Goal: Browse casually

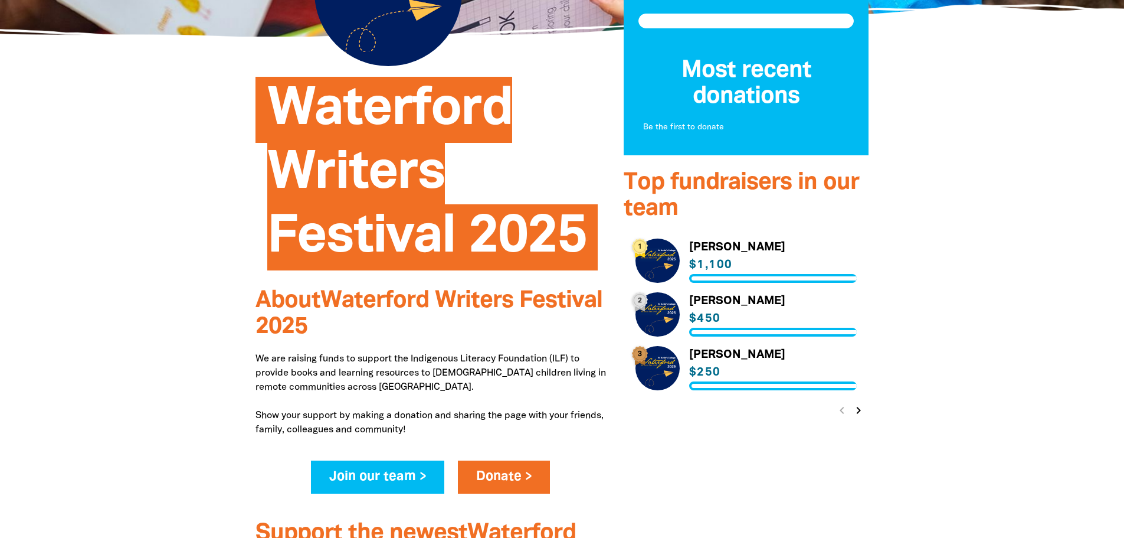
scroll to position [236, 0]
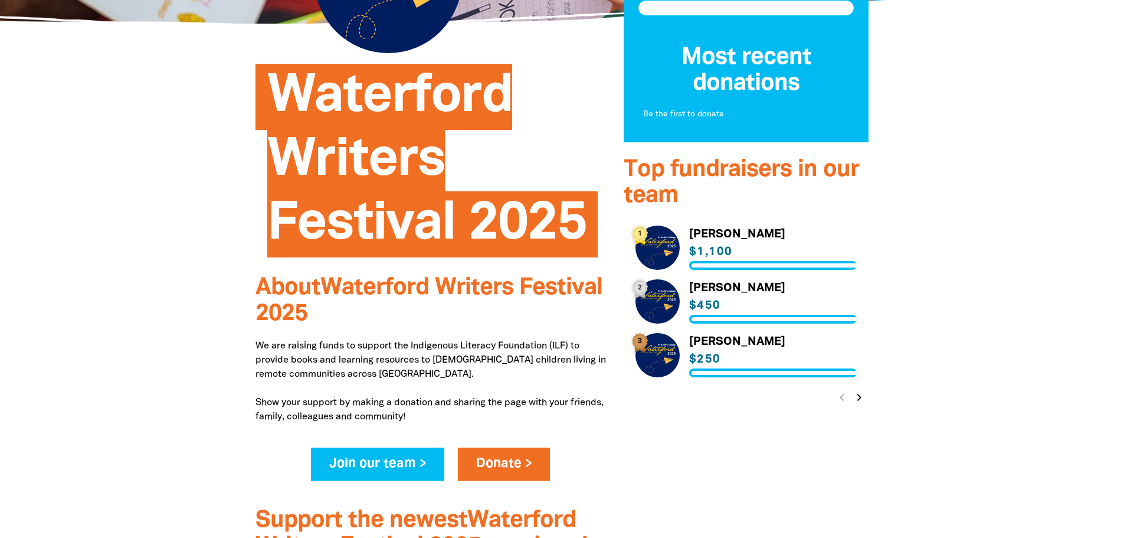
click at [855, 394] on icon "chevron_right" at bounding box center [859, 397] width 14 height 14
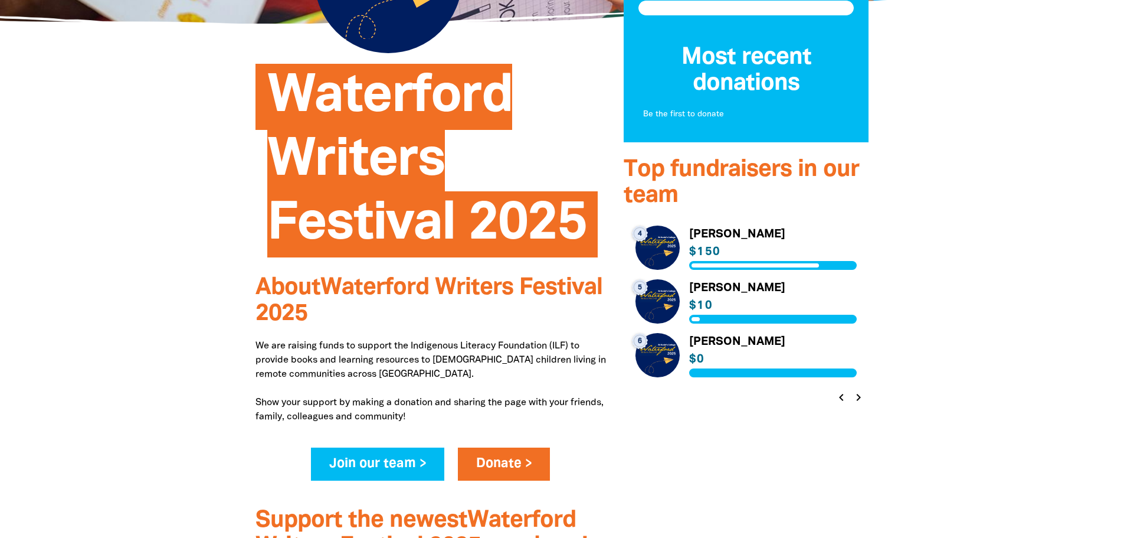
click at [839, 395] on icon "chevron_left" at bounding box center [842, 397] width 14 height 14
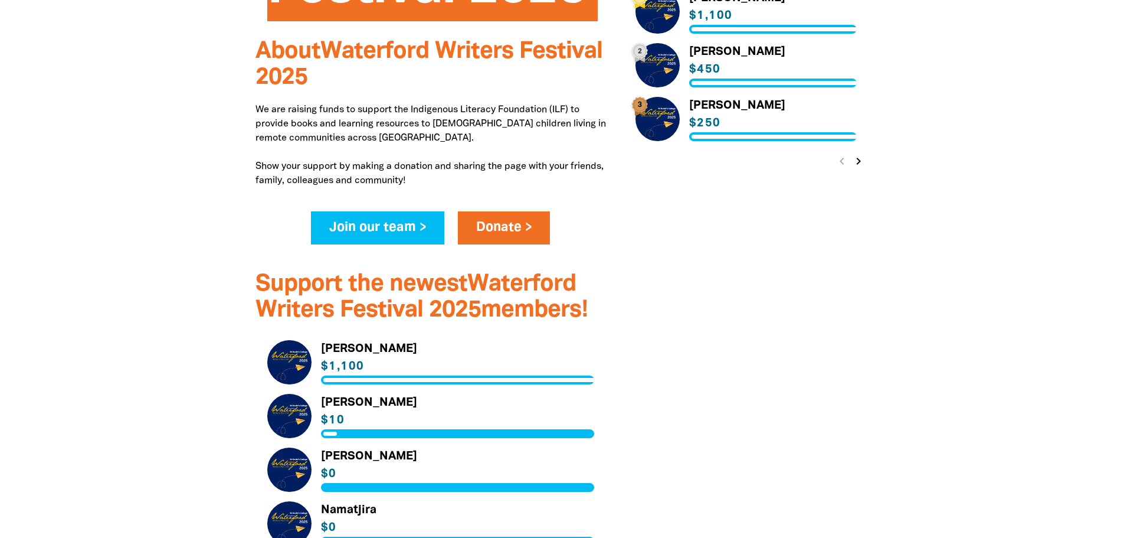
scroll to position [295, 0]
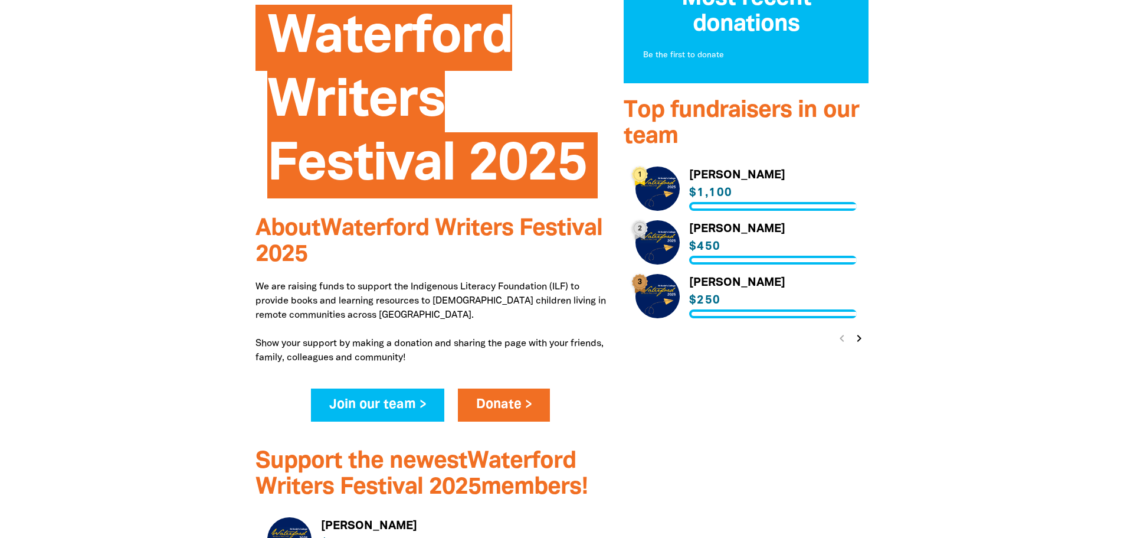
click at [855, 333] on icon "chevron_right" at bounding box center [859, 338] width 14 height 14
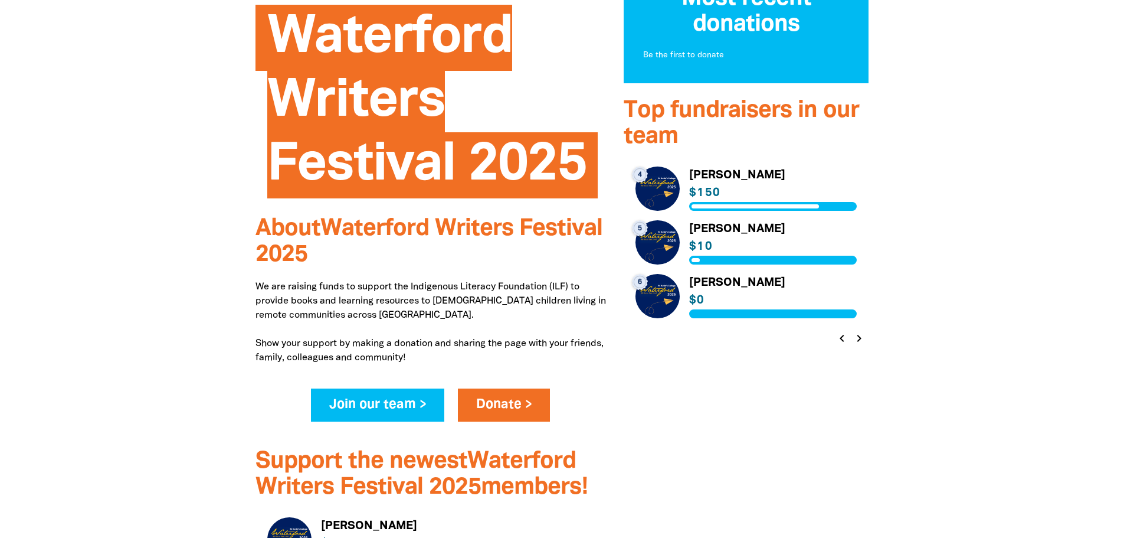
click at [858, 336] on icon "chevron_right" at bounding box center [859, 338] width 14 height 14
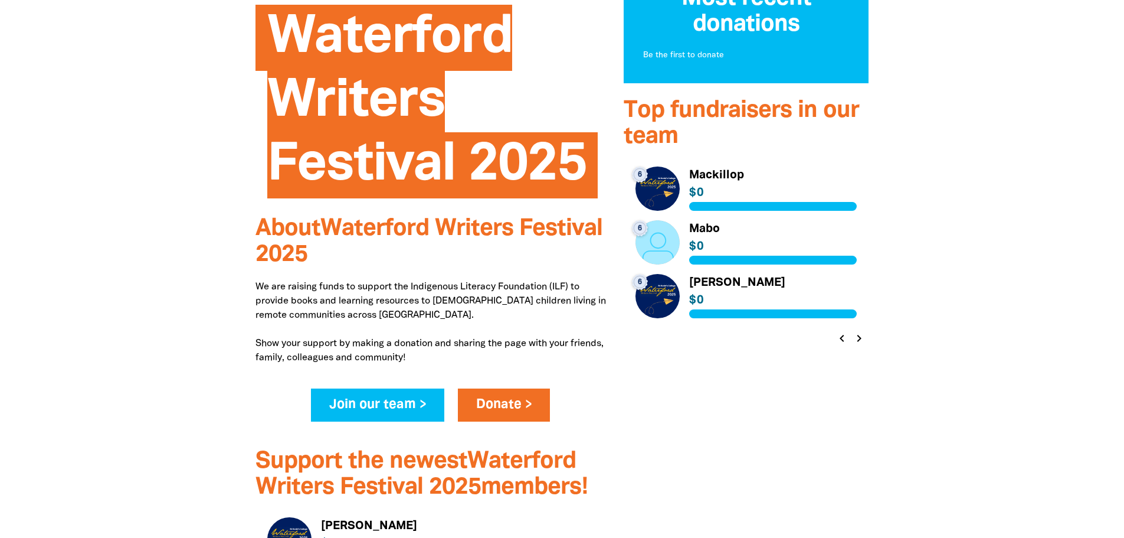
click at [858, 336] on icon "chevron_right" at bounding box center [859, 338] width 14 height 14
click at [858, 336] on div "chevron_left chevron_right" at bounding box center [850, 338] width 37 height 21
click at [838, 338] on icon "chevron_left" at bounding box center [842, 338] width 14 height 14
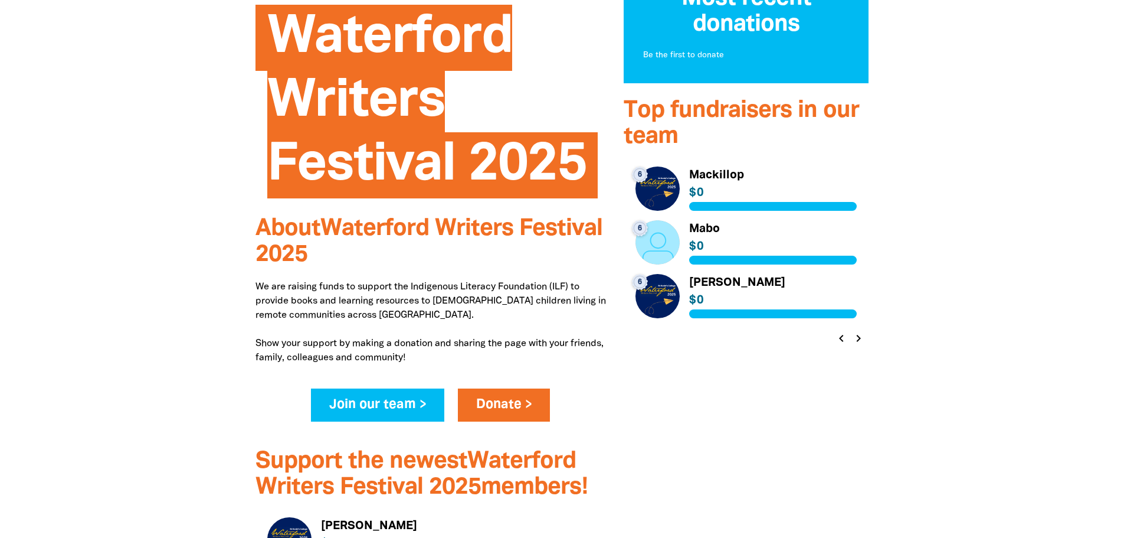
click at [838, 338] on icon "chevron_left" at bounding box center [842, 338] width 14 height 14
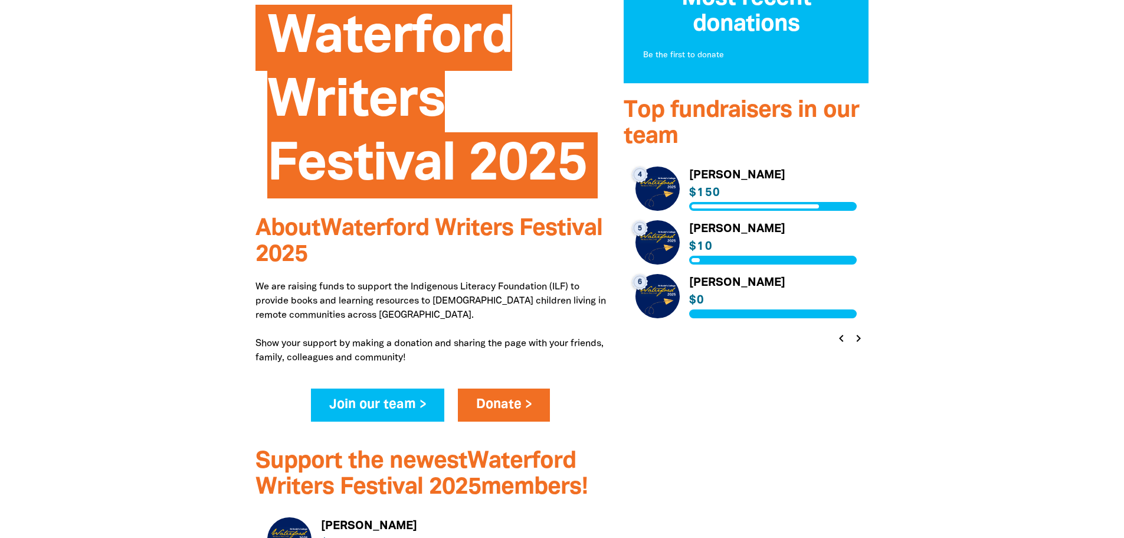
click at [838, 338] on icon "chevron_left" at bounding box center [842, 338] width 14 height 14
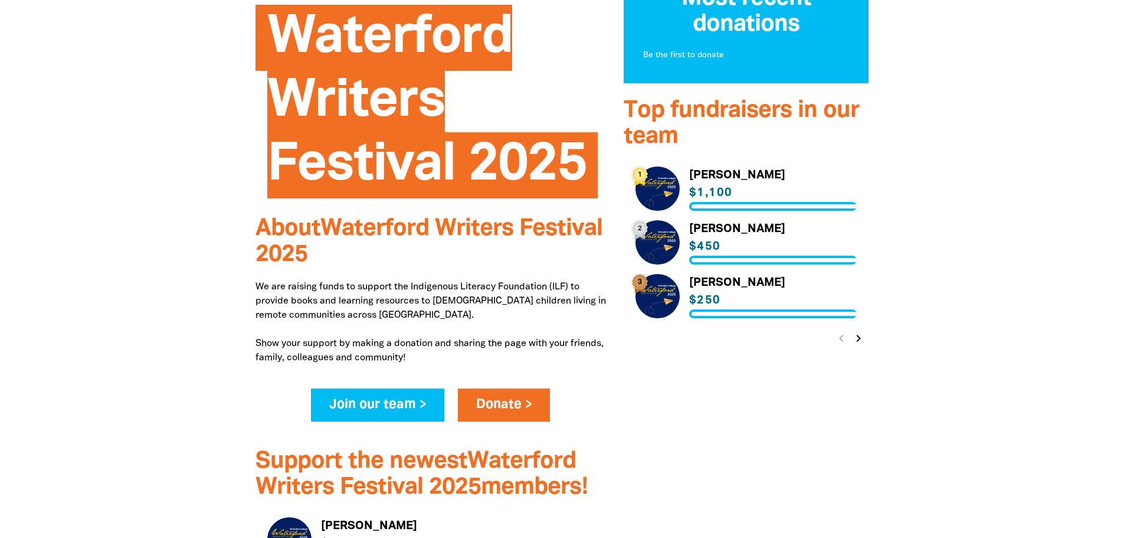
click at [838, 338] on div "chevron_left chevron_right" at bounding box center [850, 338] width 37 height 21
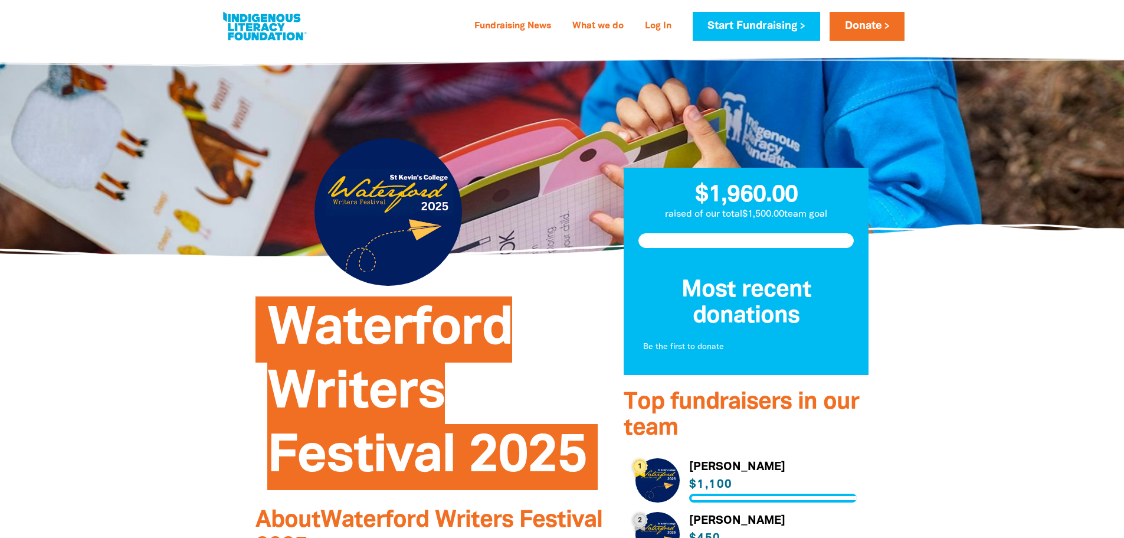
scroll to position [0, 0]
